Goal: Information Seeking & Learning: Learn about a topic

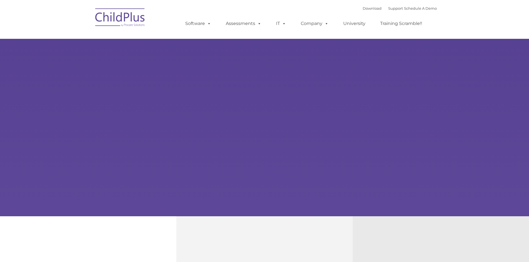
type input ""
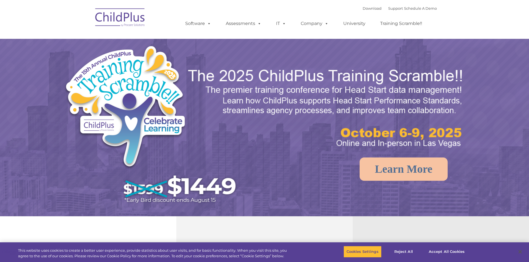
select select "MEDIUM"
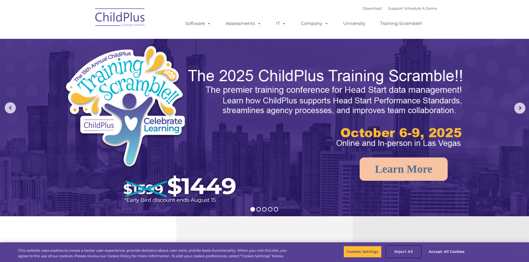
click at [407, 254] on button "Reject All" at bounding box center [403, 252] width 35 height 12
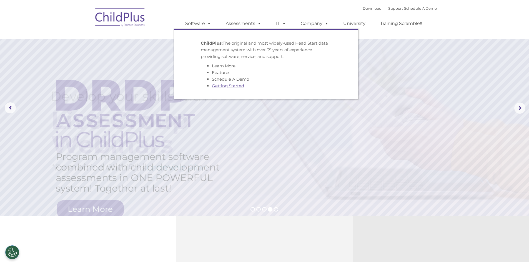
click at [231, 87] on link "Getting Started" at bounding box center [228, 85] width 32 height 5
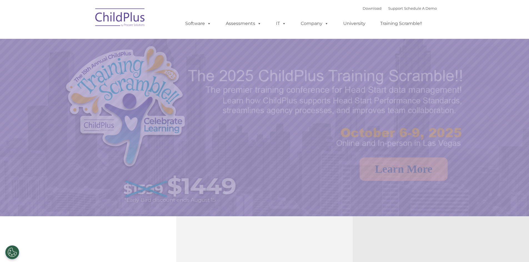
select select "MEDIUM"
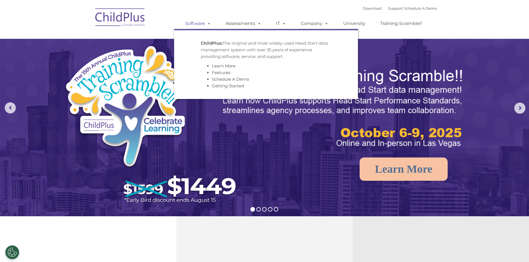
click at [208, 23] on span at bounding box center [208, 23] width 6 height 5
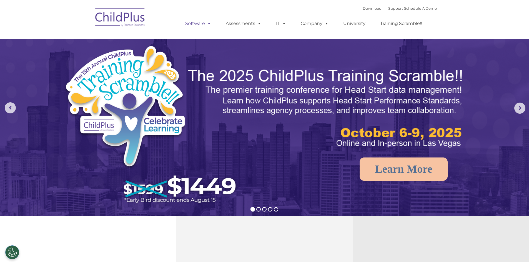
click at [208, 23] on span at bounding box center [208, 23] width 6 height 5
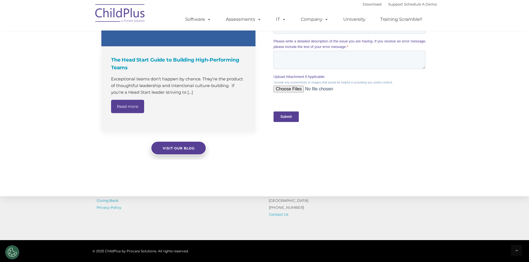
scroll to position [548, 0]
